Goal: Task Accomplishment & Management: Manage account settings

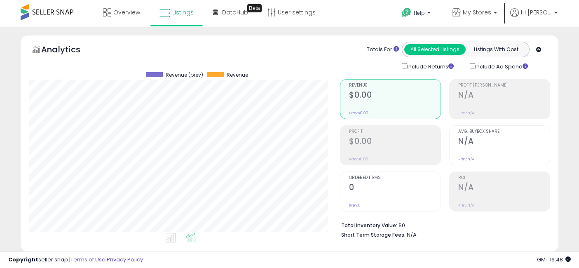
select select "**"
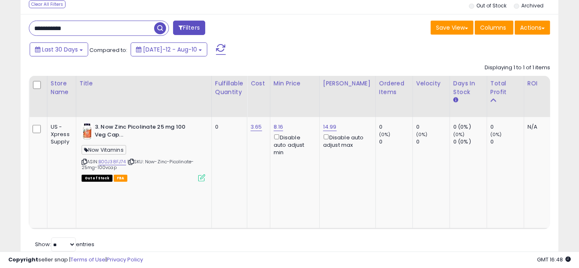
scroll to position [169, 311]
click at [106, 25] on input "**********" at bounding box center [91, 28] width 125 height 14
type input "**********"
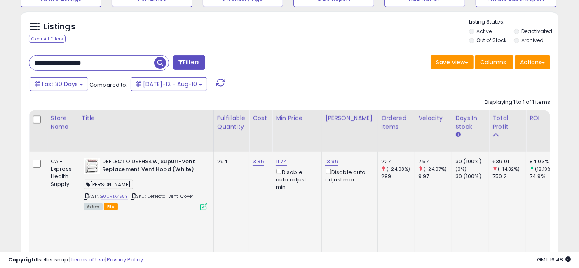
scroll to position [320, 0]
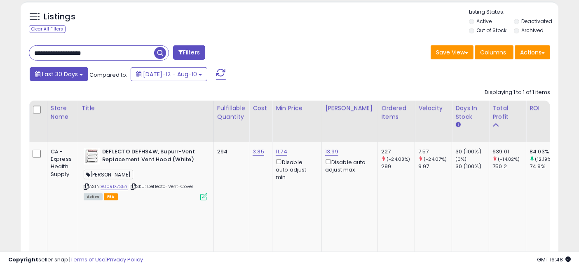
click at [56, 74] on span "Last 30 Days" at bounding box center [60, 74] width 36 height 8
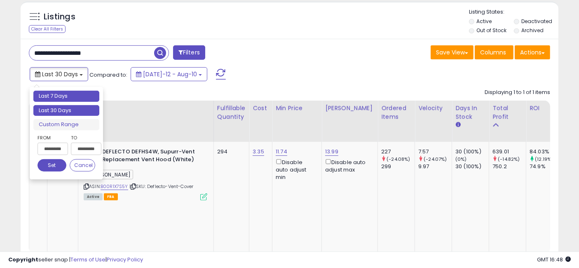
type input "**********"
click at [59, 94] on li "Last 7 Days" at bounding box center [66, 96] width 66 height 11
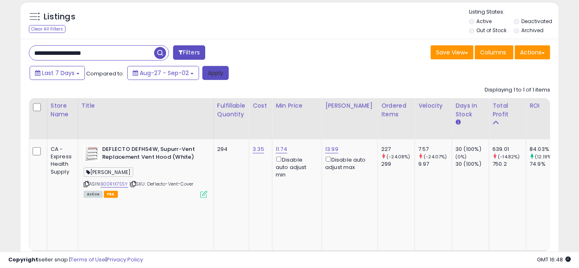
click at [214, 73] on button "Apply" at bounding box center [215, 73] width 26 height 14
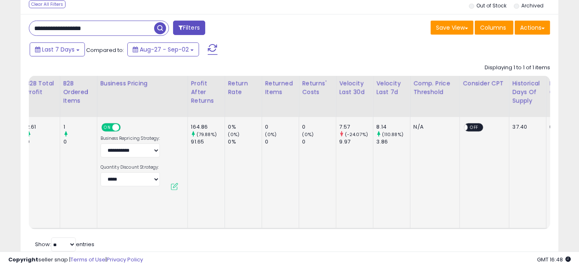
scroll to position [0, 0]
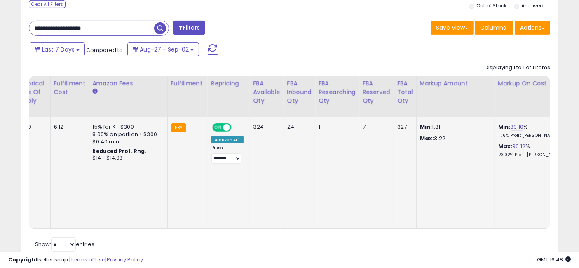
drag, startPoint x: 216, startPoint y: 161, endPoint x: 388, endPoint y: 165, distance: 171.4
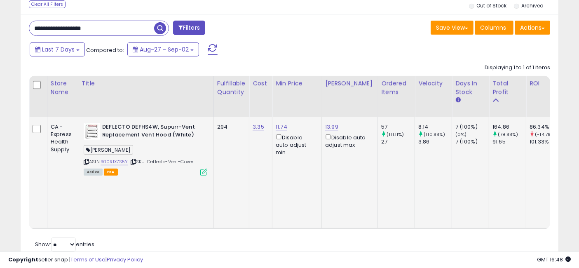
drag, startPoint x: 450, startPoint y: 164, endPoint x: 224, endPoint y: 162, distance: 226.2
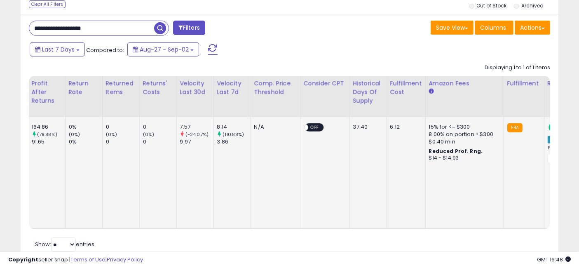
drag, startPoint x: 245, startPoint y: 170, endPoint x: 419, endPoint y: 166, distance: 174.3
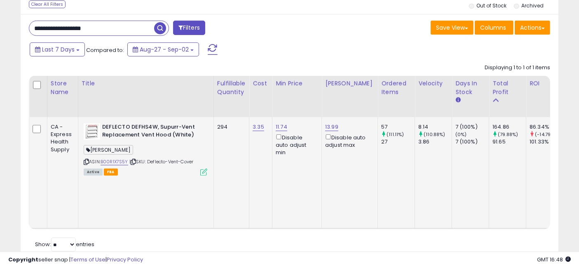
drag, startPoint x: 373, startPoint y: 164, endPoint x: 187, endPoint y: 162, distance: 185.4
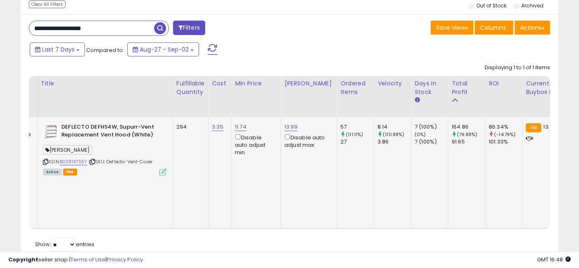
drag, startPoint x: 299, startPoint y: 168, endPoint x: 330, endPoint y: 171, distance: 30.7
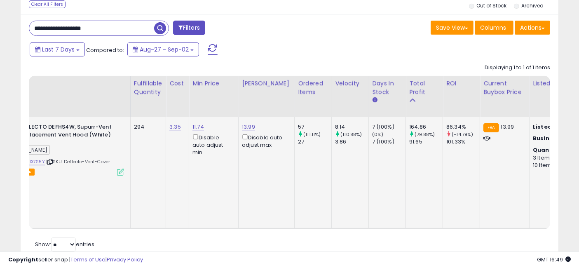
scroll to position [0, 107]
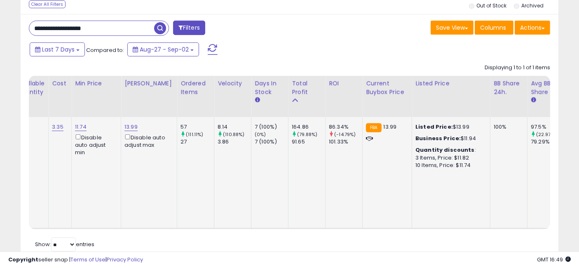
drag, startPoint x: 194, startPoint y: 163, endPoint x: 227, endPoint y: 170, distance: 33.6
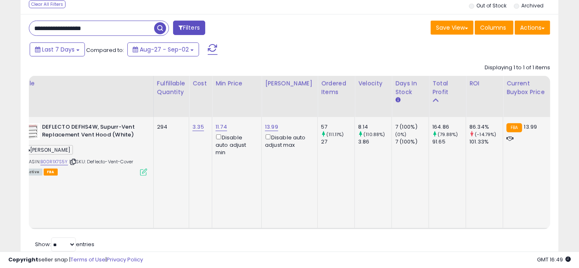
scroll to position [0, 0]
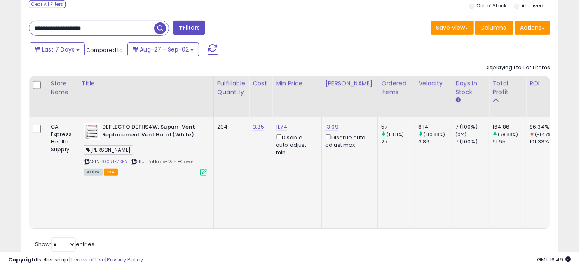
drag, startPoint x: 296, startPoint y: 167, endPoint x: 185, endPoint y: 168, distance: 111.6
click at [175, 161] on span "| SKU: Deflecto-Vent-Cover" at bounding box center [161, 161] width 64 height 7
click at [222, 164] on td "294" at bounding box center [230, 173] width 35 height 112
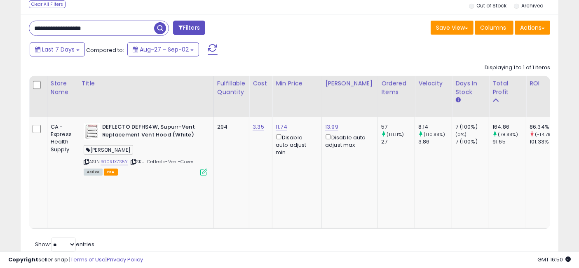
click at [103, 27] on input "**********" at bounding box center [91, 28] width 125 height 14
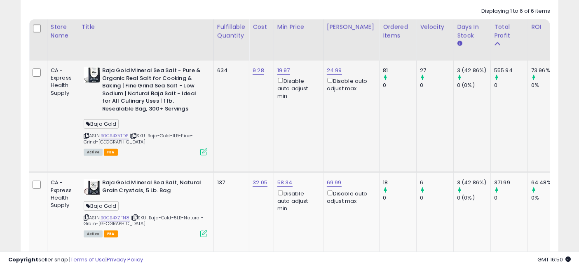
scroll to position [169, 311]
click at [85, 136] on icon at bounding box center [86, 135] width 5 height 5
click at [117, 134] on link "B0CB4X5TDP" at bounding box center [115, 135] width 28 height 7
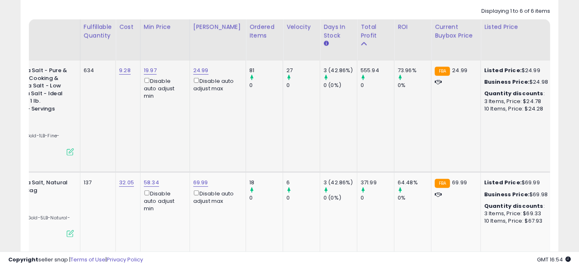
scroll to position [0, 288]
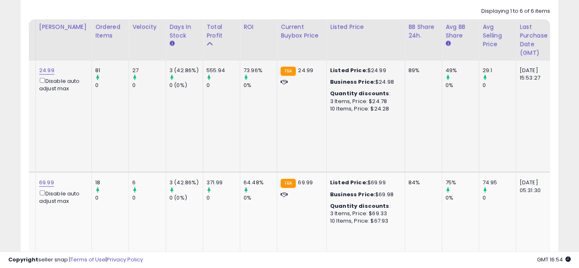
drag, startPoint x: 221, startPoint y: 123, endPoint x: 273, endPoint y: 120, distance: 51.6
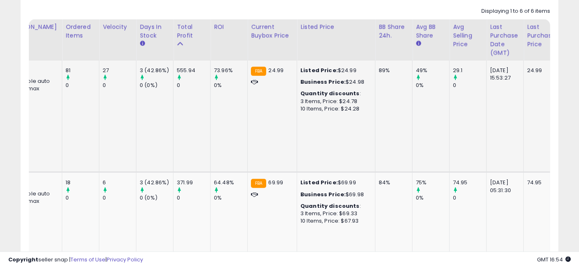
scroll to position [0, 362]
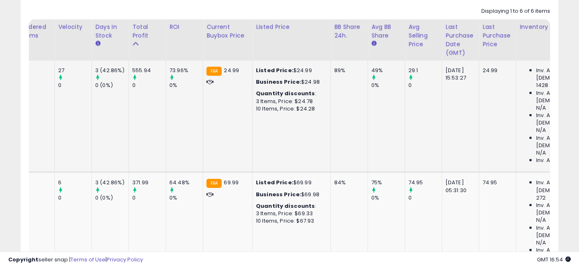
drag, startPoint x: 249, startPoint y: 115, endPoint x: 293, endPoint y: 123, distance: 44.9
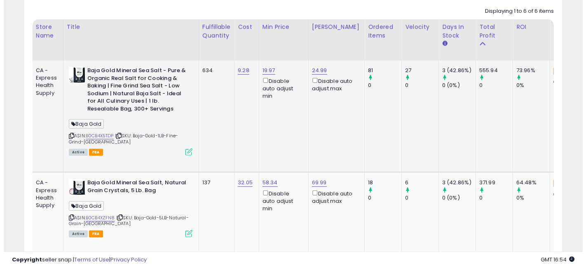
scroll to position [0, 0]
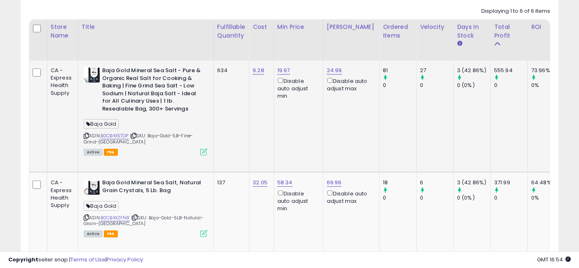
drag, startPoint x: 344, startPoint y: 119, endPoint x: 262, endPoint y: 109, distance: 82.3
click at [204, 150] on icon at bounding box center [203, 151] width 7 height 7
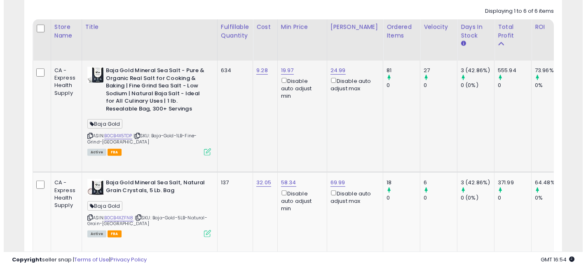
scroll to position [169, 315]
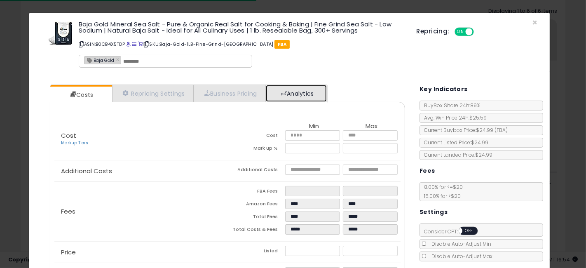
click at [292, 92] on link "Analytics" at bounding box center [296, 93] width 61 height 17
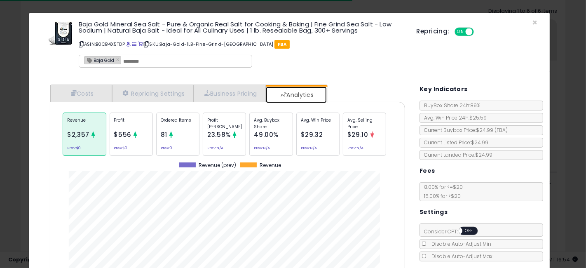
scroll to position [253, 367]
click at [267, 128] on p "Avg. Buybox Share" at bounding box center [271, 123] width 34 height 12
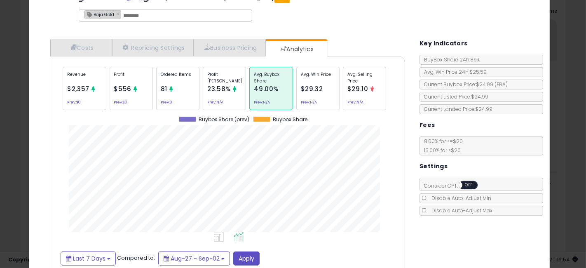
click at [43, 128] on div "Costs Repricing Settings Business Pricing Analytics Cost" at bounding box center [228, 160] width 372 height 254
click at [5, 119] on div "× Close Baja Gold Mineral Sea Salt - Pure & Organic Real Salt for Cooking & Bak…" at bounding box center [293, 134] width 586 height 268
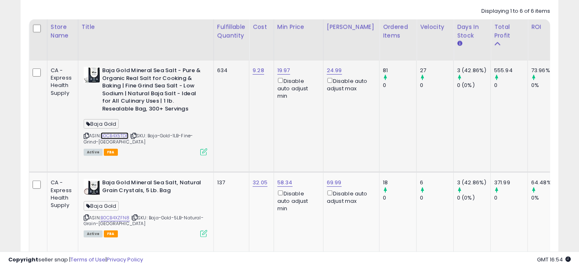
click at [122, 133] on link "B0CB4X5TDP" at bounding box center [115, 135] width 28 height 7
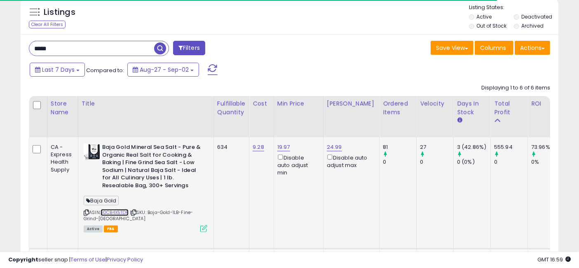
scroll to position [310, 0]
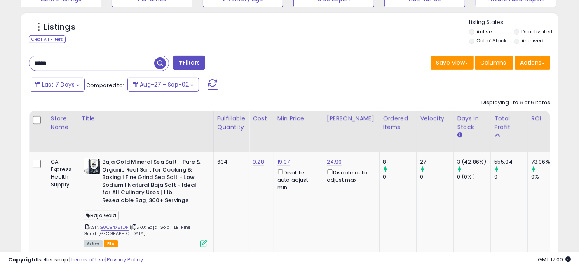
click at [105, 62] on input "*****" at bounding box center [91, 63] width 125 height 14
paste input "**********"
type input "**********"
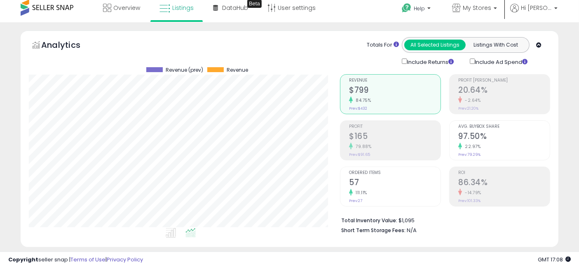
scroll to position [0, 0]
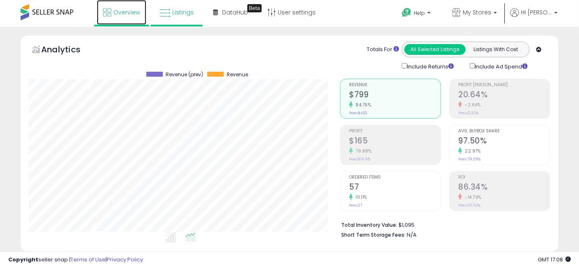
click at [128, 13] on span "Overview" at bounding box center [126, 12] width 27 height 8
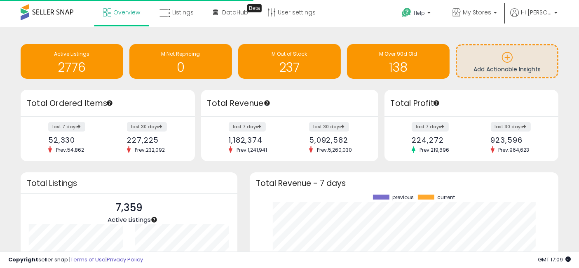
scroll to position [115, 292]
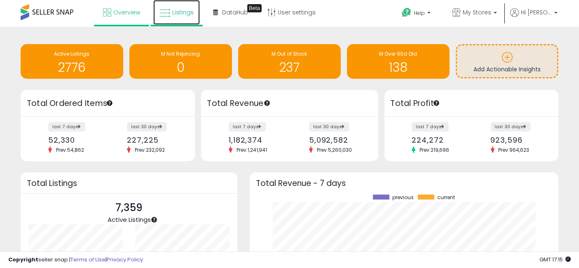
click at [159, 12] on icon at bounding box center [164, 13] width 11 height 11
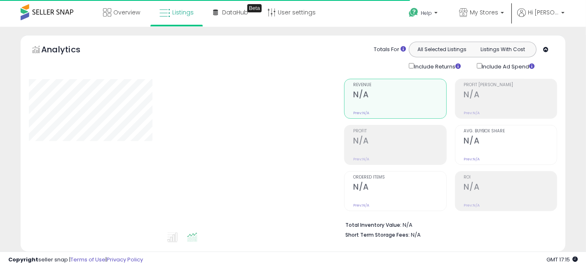
select select "**"
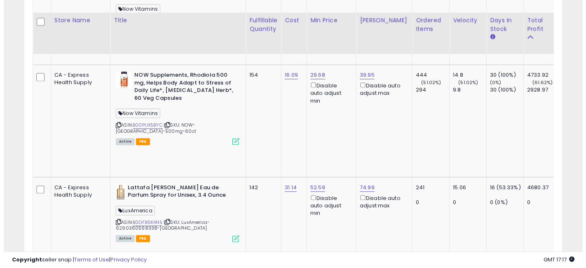
scroll to position [2014, 0]
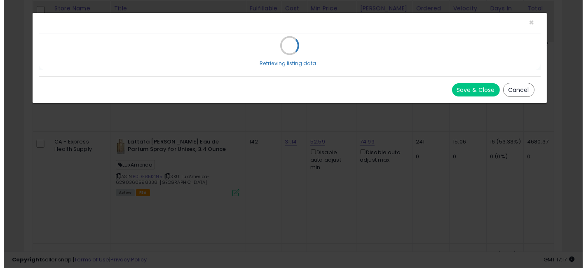
scroll to position [169, 315]
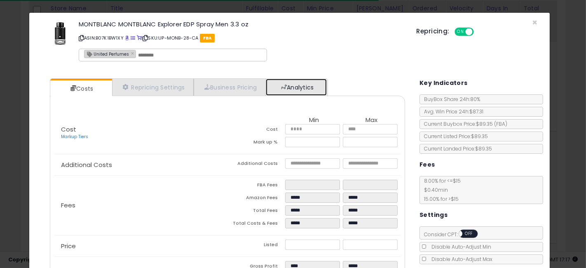
click at [304, 87] on link "Analytics" at bounding box center [296, 87] width 61 height 17
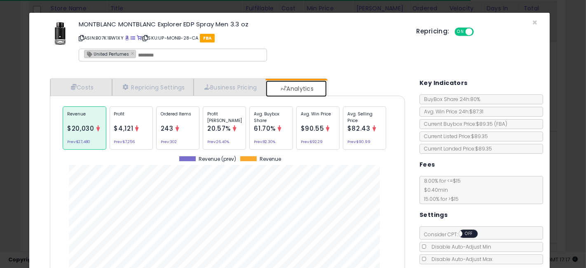
scroll to position [253, 367]
click at [175, 122] on div "Ordered Items 243 Prev: 302" at bounding box center [177, 127] width 43 height 43
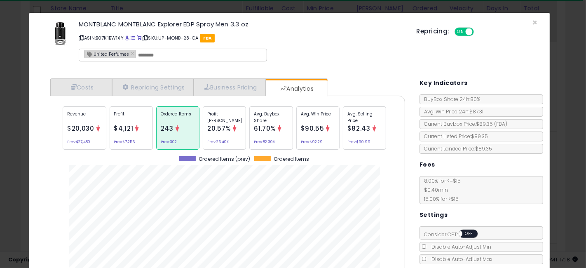
click at [269, 129] on span "61.70%" at bounding box center [265, 128] width 22 height 9
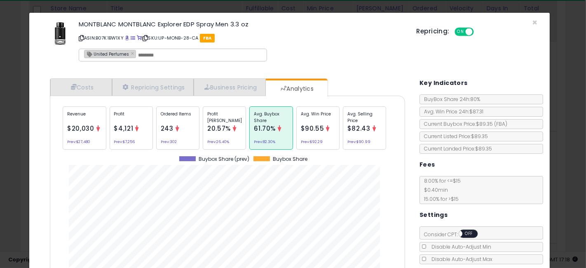
click at [315, 126] on span "$90.55" at bounding box center [312, 128] width 23 height 9
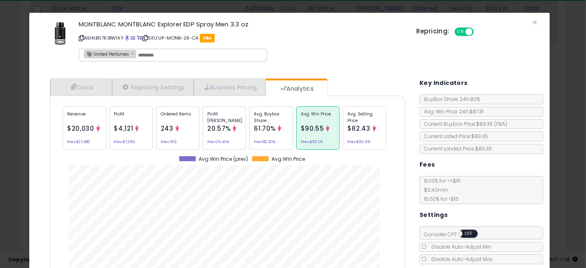
click at [363, 117] on p "Avg. Selling Price" at bounding box center [364, 117] width 34 height 12
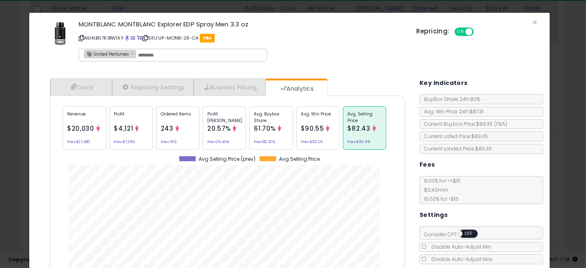
click at [1, 147] on div "× Close MONTBLANC MONTBLANC Explorer EDP Spray Men 3.3 oz ASIN: B07K1BW1XY | SK…" at bounding box center [293, 134] width 586 height 268
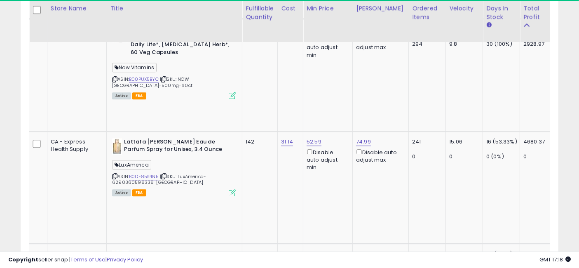
scroll to position [411803, 411661]
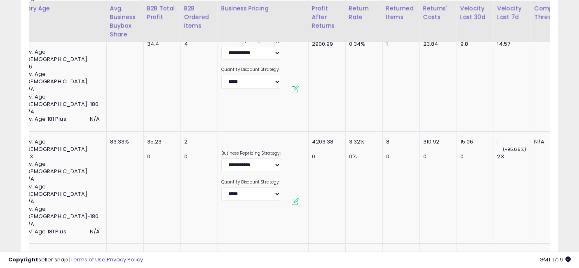
scroll to position [0, 1503]
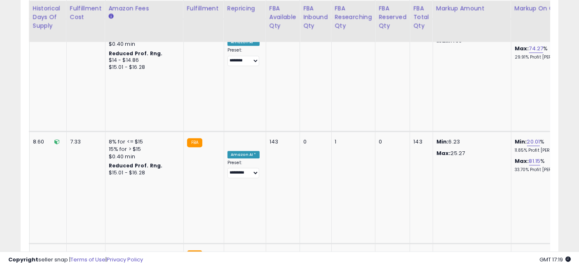
drag, startPoint x: 235, startPoint y: 146, endPoint x: 452, endPoint y: 154, distance: 216.4
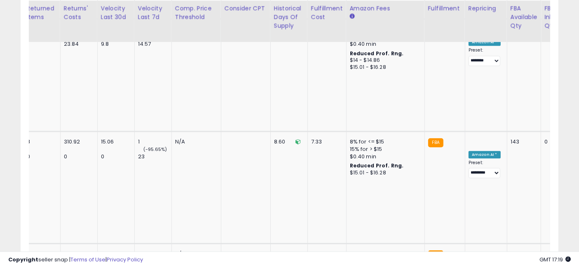
scroll to position [0, 0]
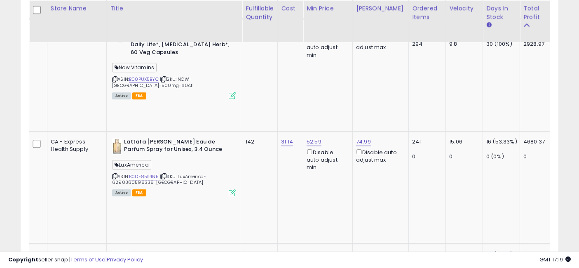
drag, startPoint x: 427, startPoint y: 152, endPoint x: 251, endPoint y: 149, distance: 176.0
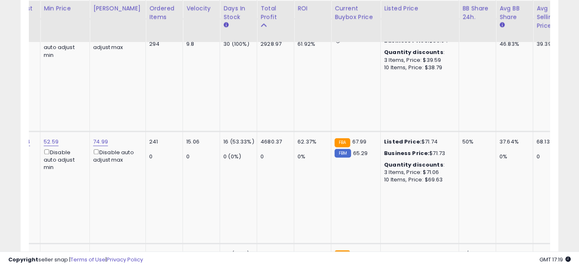
scroll to position [0, 422]
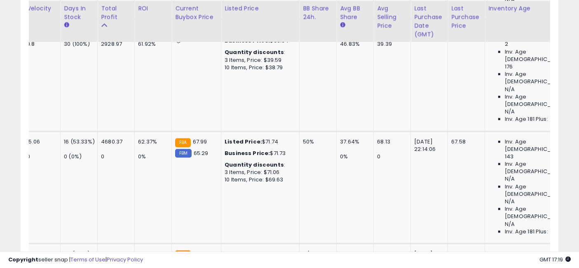
drag, startPoint x: 256, startPoint y: 154, endPoint x: 328, endPoint y: 166, distance: 72.7
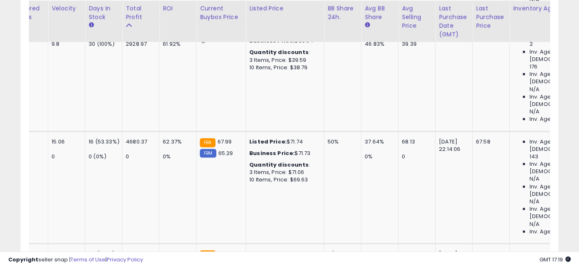
scroll to position [0, 0]
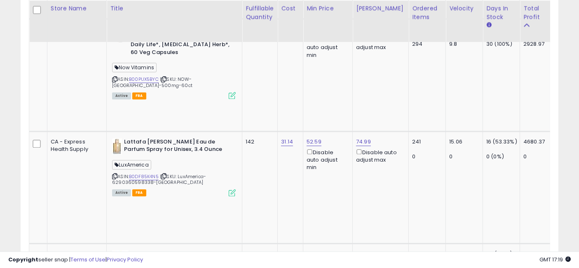
drag, startPoint x: 432, startPoint y: 152, endPoint x: 227, endPoint y: 156, distance: 205.2
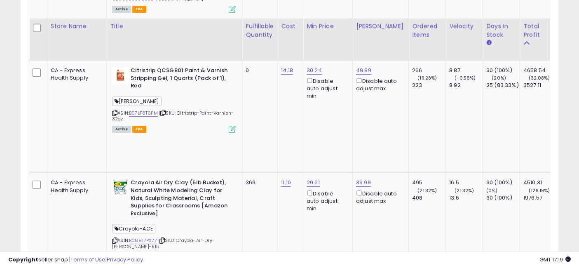
scroll to position [2243, 0]
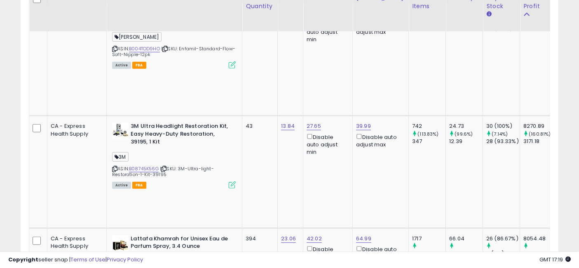
scroll to position [229, 0]
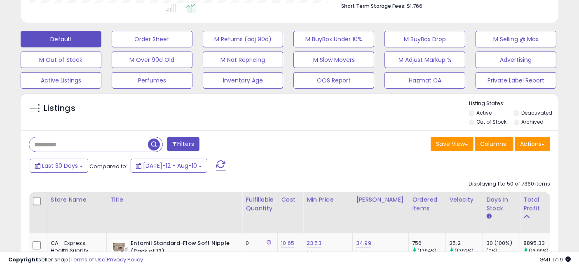
click at [67, 145] on input "text" at bounding box center [88, 144] width 119 height 14
paste input "**********"
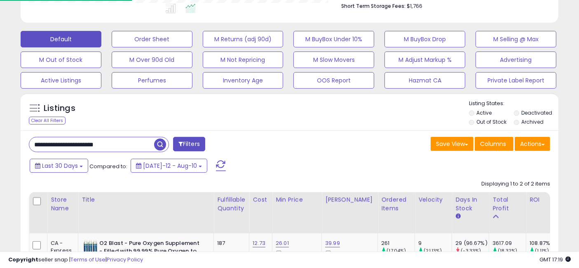
scroll to position [169, 311]
click at [126, 146] on input "**********" at bounding box center [91, 144] width 125 height 14
type input "********"
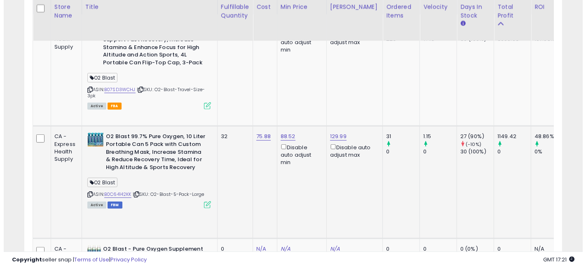
scroll to position [446, 0]
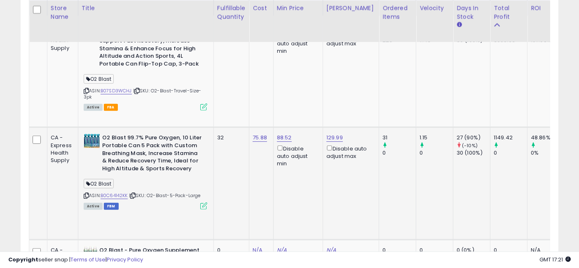
click at [201, 202] on icon at bounding box center [203, 205] width 7 height 7
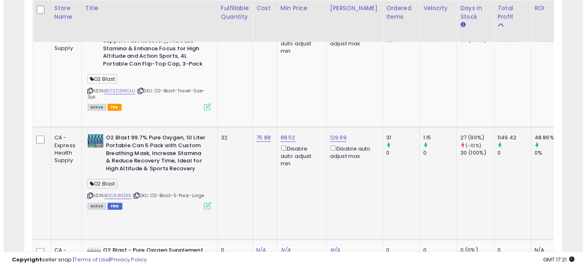
scroll to position [169, 315]
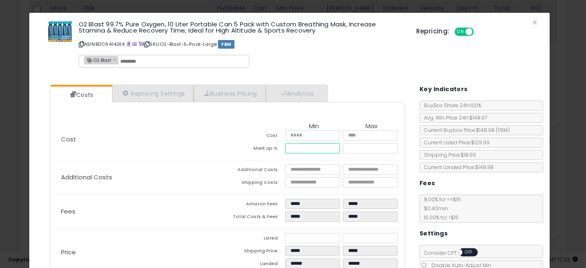
click at [322, 146] on input "*****" at bounding box center [312, 148] width 55 height 10
type input "*****"
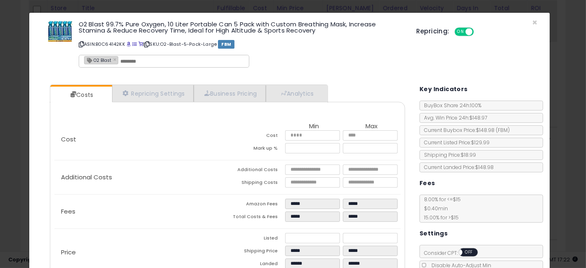
type input "******"
type input "*****"
click at [191, 140] on p "Cost" at bounding box center [140, 139] width 173 height 7
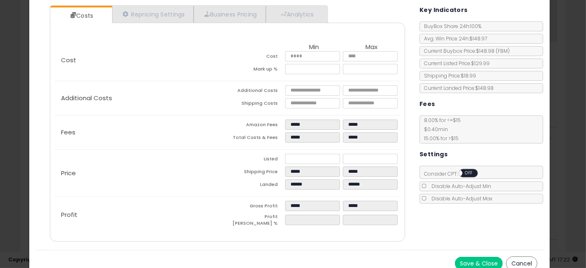
scroll to position [83, 0]
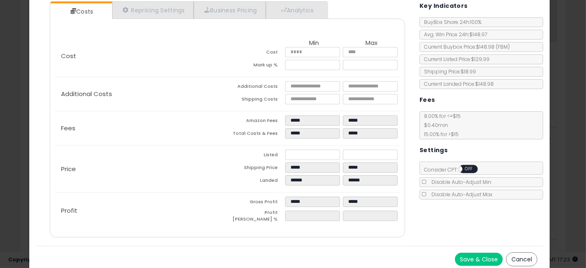
click at [482, 253] on button "Save & Close" at bounding box center [479, 259] width 48 height 13
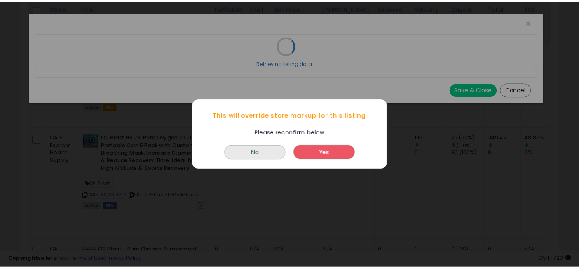
scroll to position [0, 0]
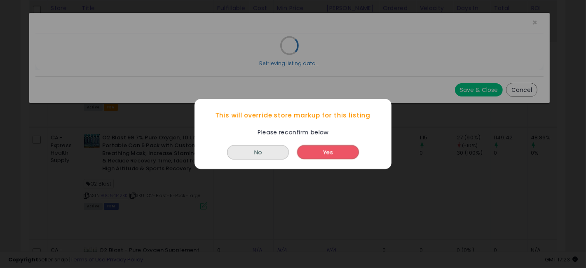
click at [323, 153] on button "Yes" at bounding box center [328, 152] width 62 height 14
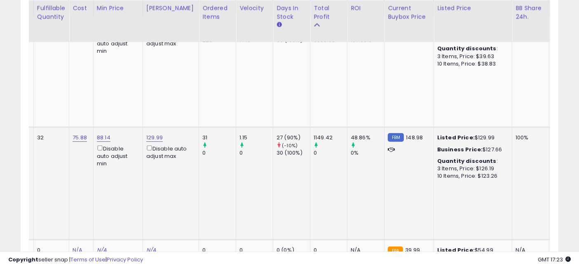
scroll to position [0, 267]
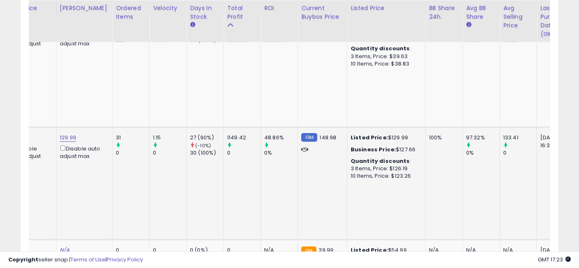
drag, startPoint x: 281, startPoint y: 168, endPoint x: 363, endPoint y: 178, distance: 83.0
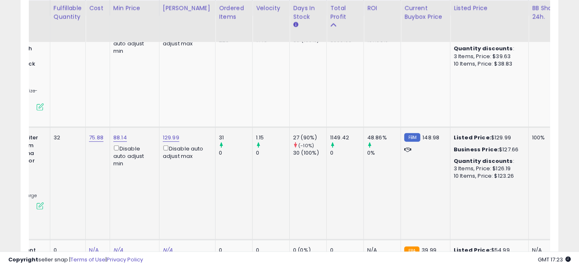
scroll to position [0, 0]
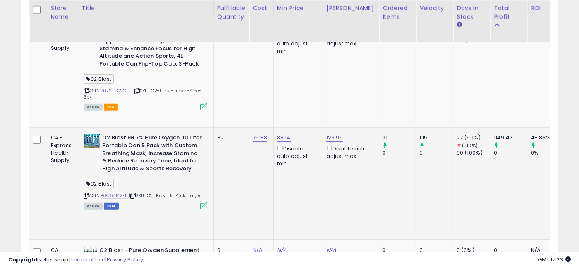
drag, startPoint x: 450, startPoint y: 163, endPoint x: 278, endPoint y: 156, distance: 172.8
click at [117, 192] on link "B0C64142KK" at bounding box center [114, 195] width 27 height 7
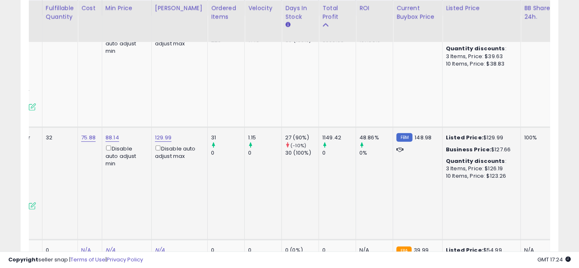
scroll to position [0, 262]
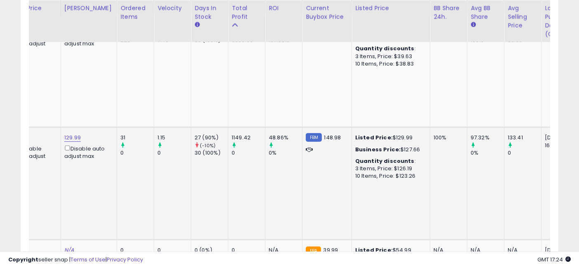
drag, startPoint x: 304, startPoint y: 167, endPoint x: 345, endPoint y: 169, distance: 41.6
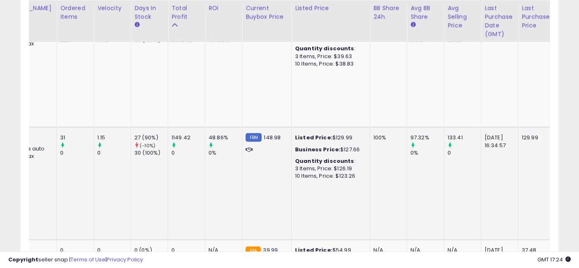
scroll to position [0, 381]
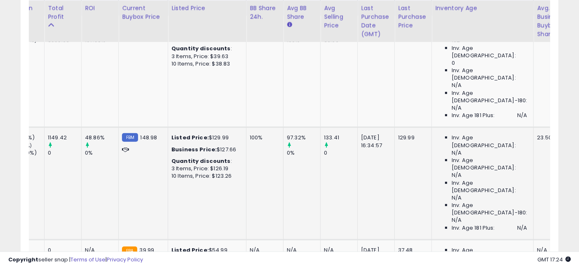
drag, startPoint x: 219, startPoint y: 171, endPoint x: 291, endPoint y: 176, distance: 71.9
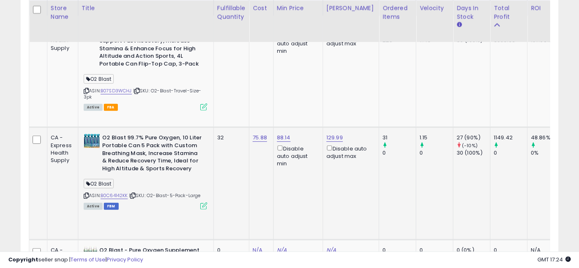
drag, startPoint x: 357, startPoint y: 164, endPoint x: 256, endPoint y: 152, distance: 102.0
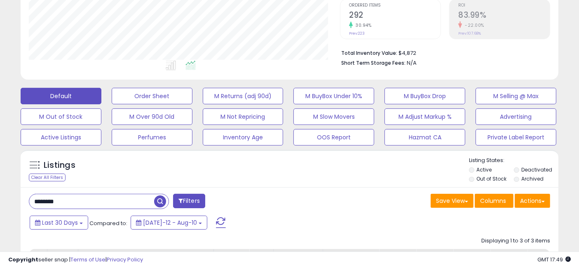
click at [91, 203] on input "********" at bounding box center [91, 201] width 125 height 14
paste input "**"
type input "**********"
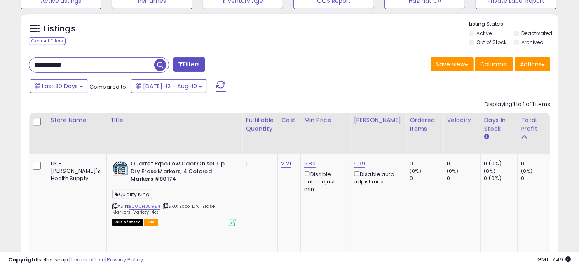
scroll to position [345, 0]
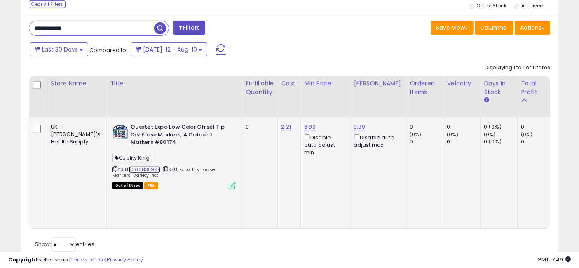
click at [129, 166] on link "B000N35G94" at bounding box center [144, 169] width 31 height 7
click at [163, 167] on icon at bounding box center [165, 169] width 5 height 5
